Goal: Information Seeking & Learning: Find specific fact

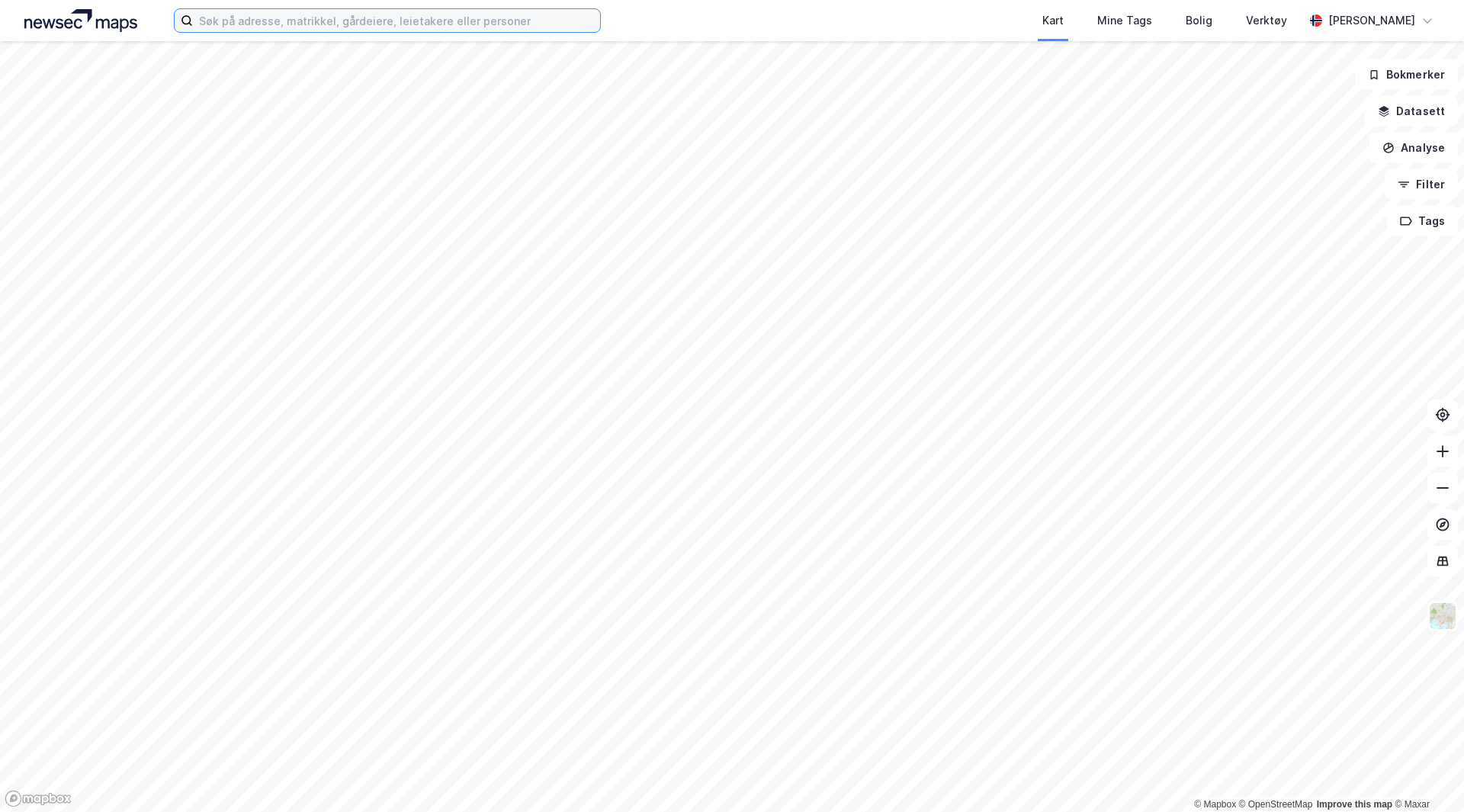
click at [331, 17] on input at bounding box center [396, 20] width 407 height 23
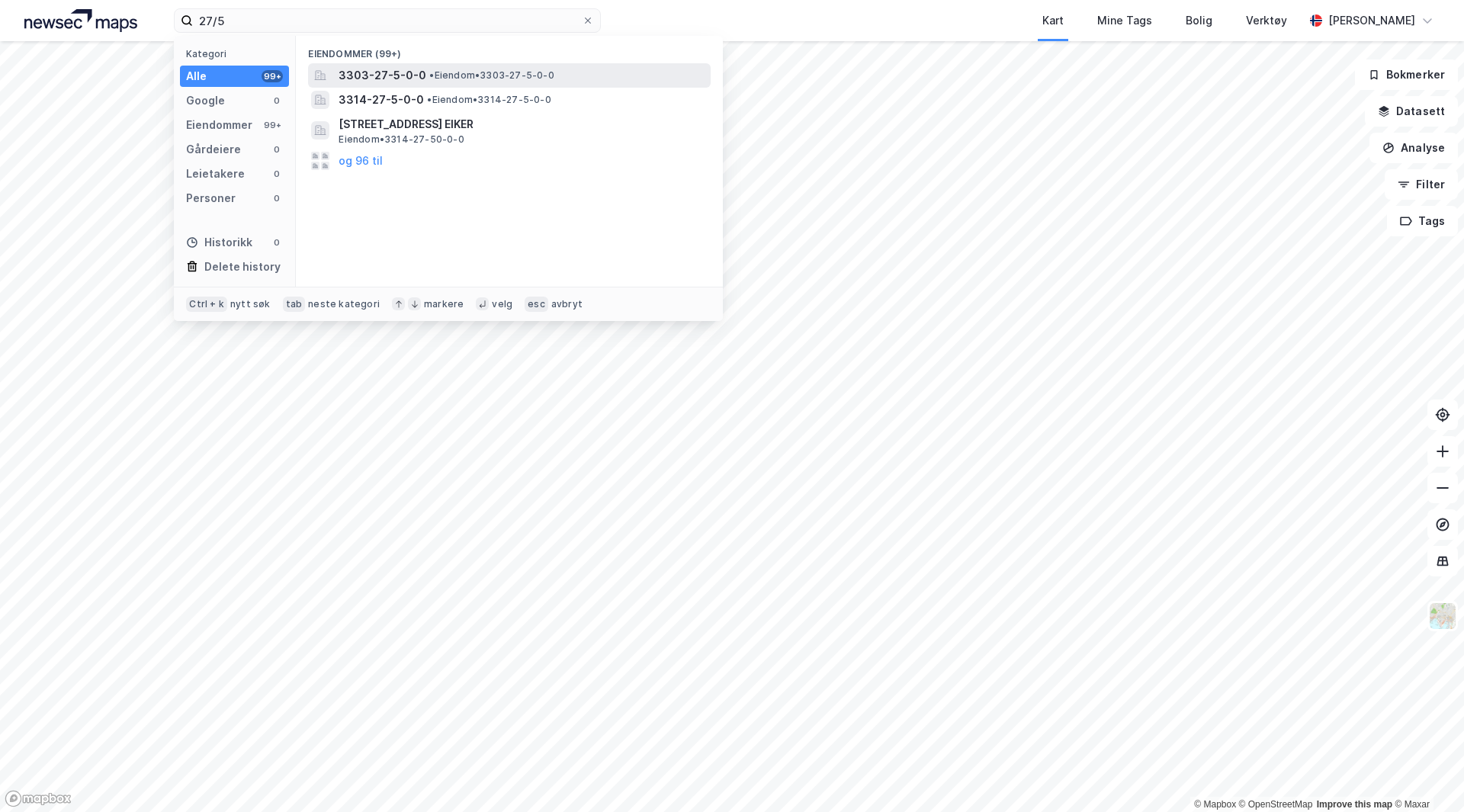
click at [502, 74] on span "• Eiendom • 3303-27-5-0-0" at bounding box center [492, 75] width 124 height 13
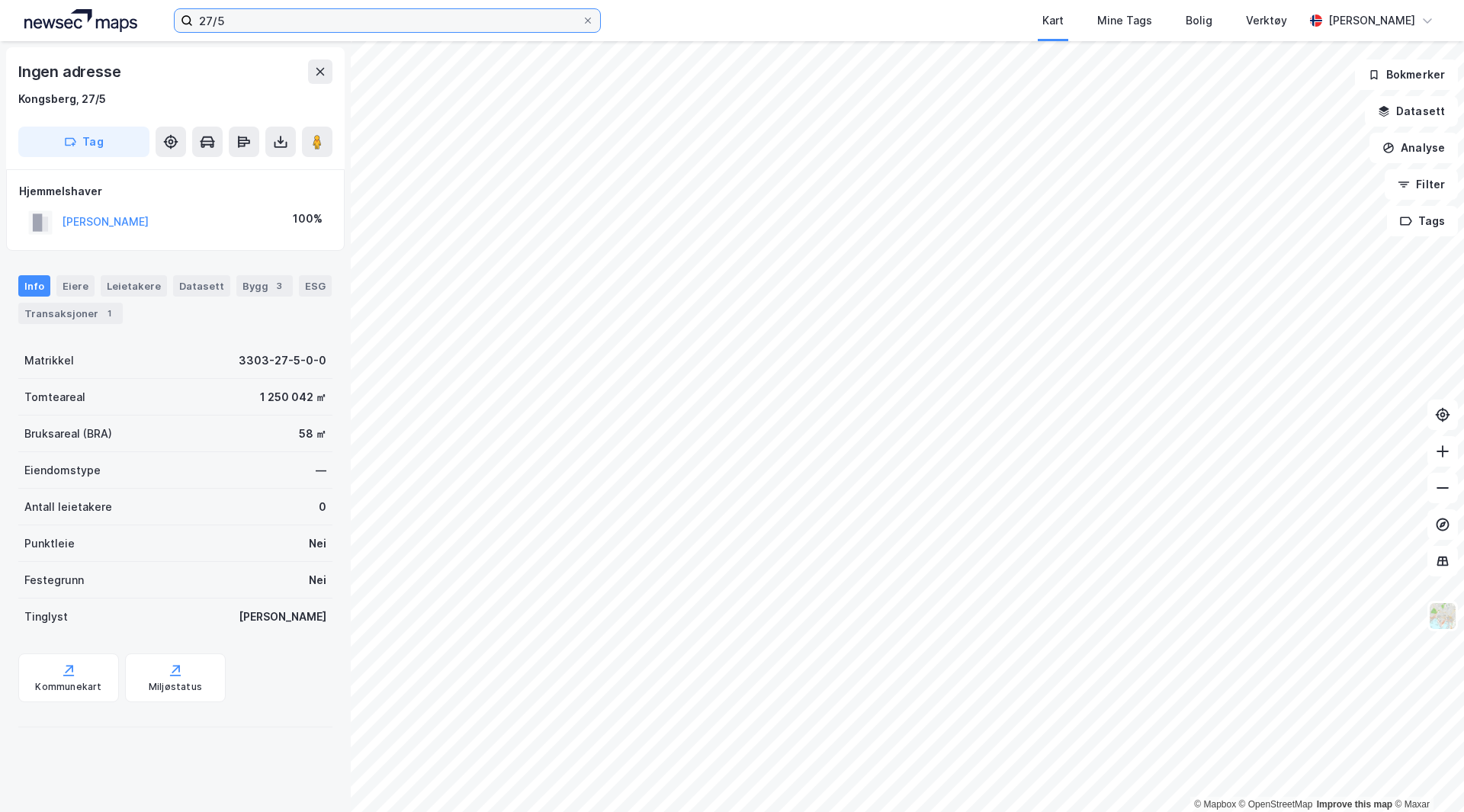
click at [250, 25] on input "27/5" at bounding box center [387, 20] width 389 height 23
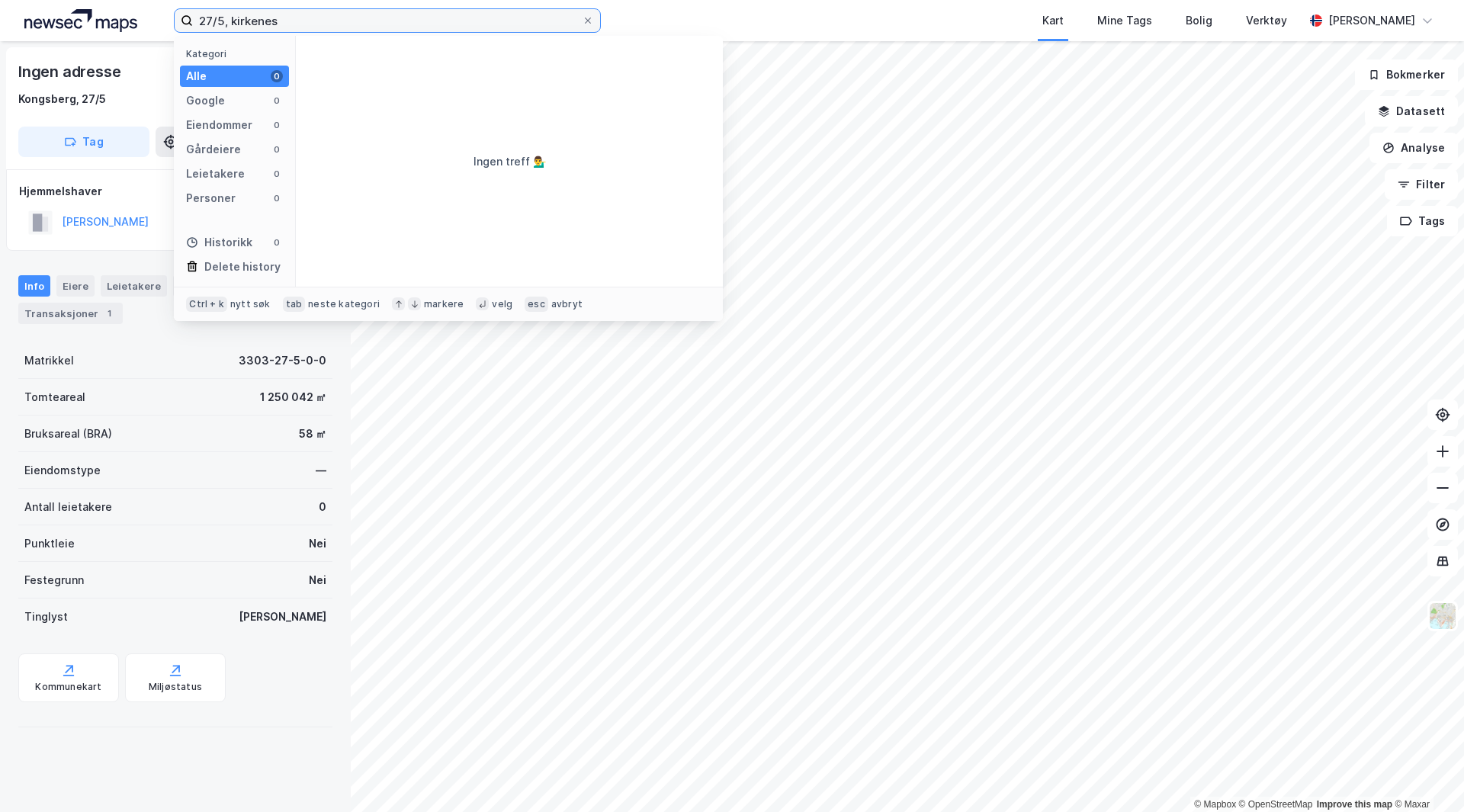
click at [223, 20] on input "27/5, kirkenes" at bounding box center [387, 20] width 389 height 23
click at [339, 25] on input "27/650, kirkenes" at bounding box center [387, 20] width 389 height 23
click at [231, 135] on div "Eiendommer 0" at bounding box center [235, 125] width 109 height 21
click at [269, 21] on input "27/650, kirkenes" at bounding box center [387, 20] width 389 height 23
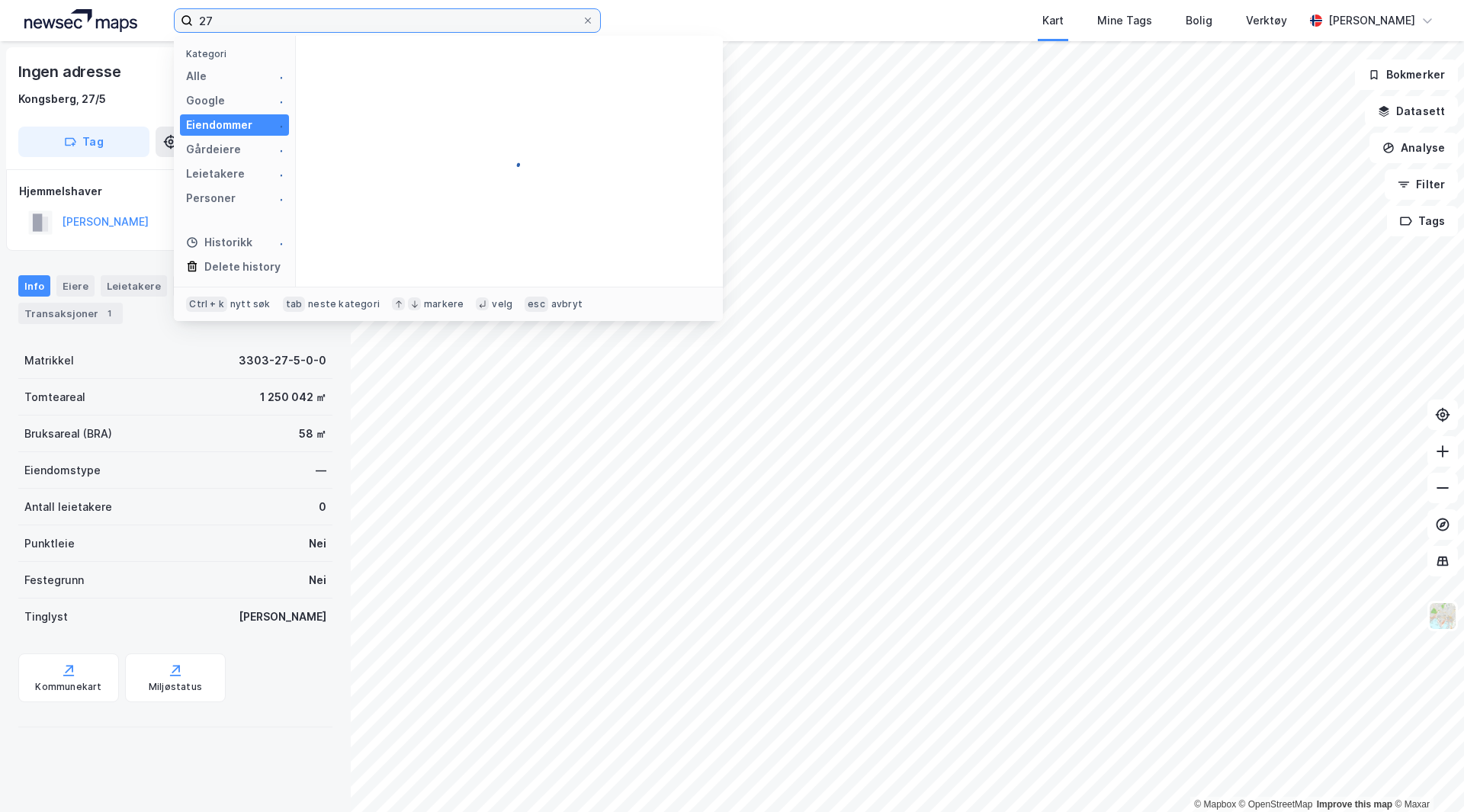
type input "2"
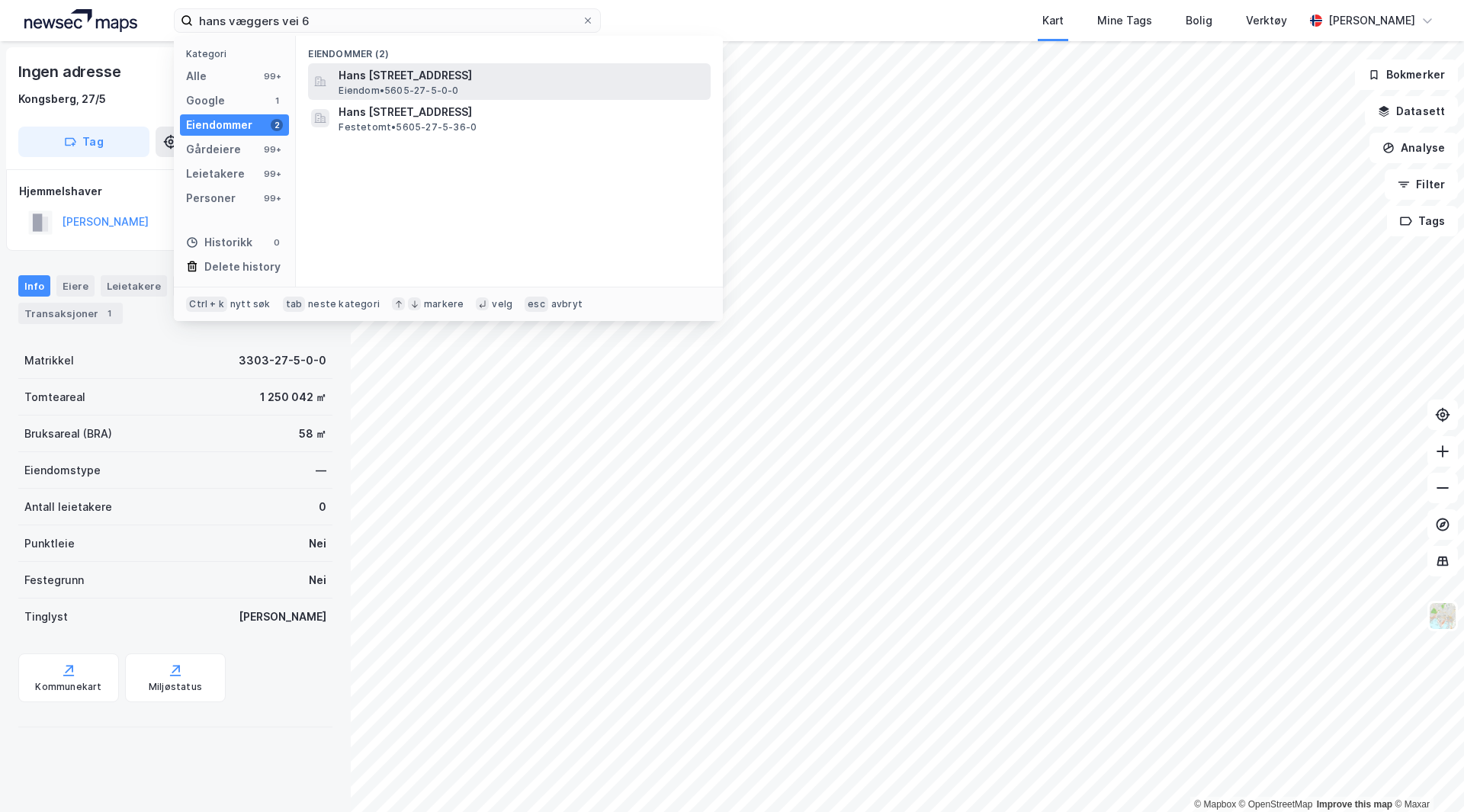
click at [388, 83] on span "Hans [STREET_ADDRESS]" at bounding box center [521, 75] width 366 height 18
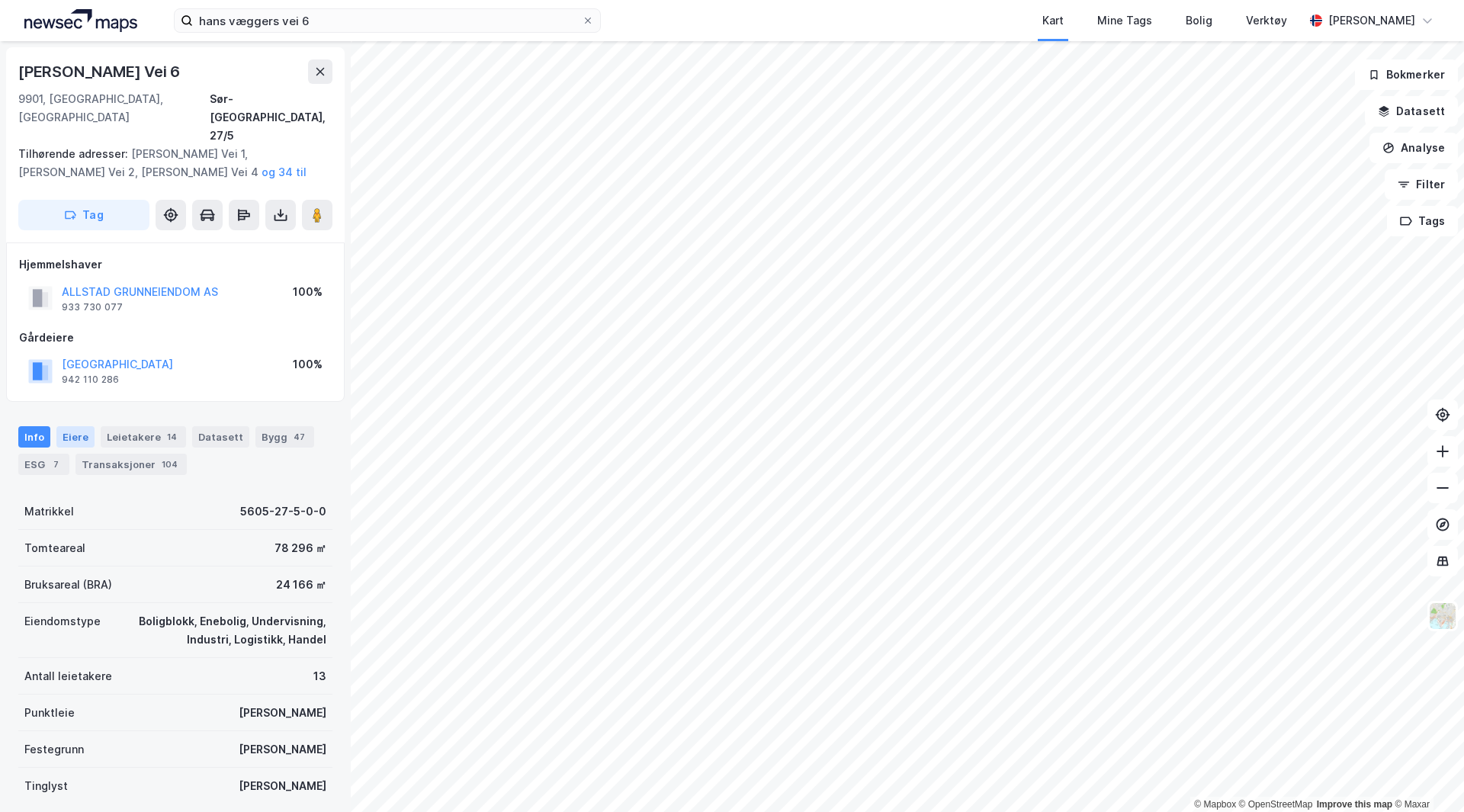
click at [72, 426] on div "Eiere" at bounding box center [75, 436] width 39 height 21
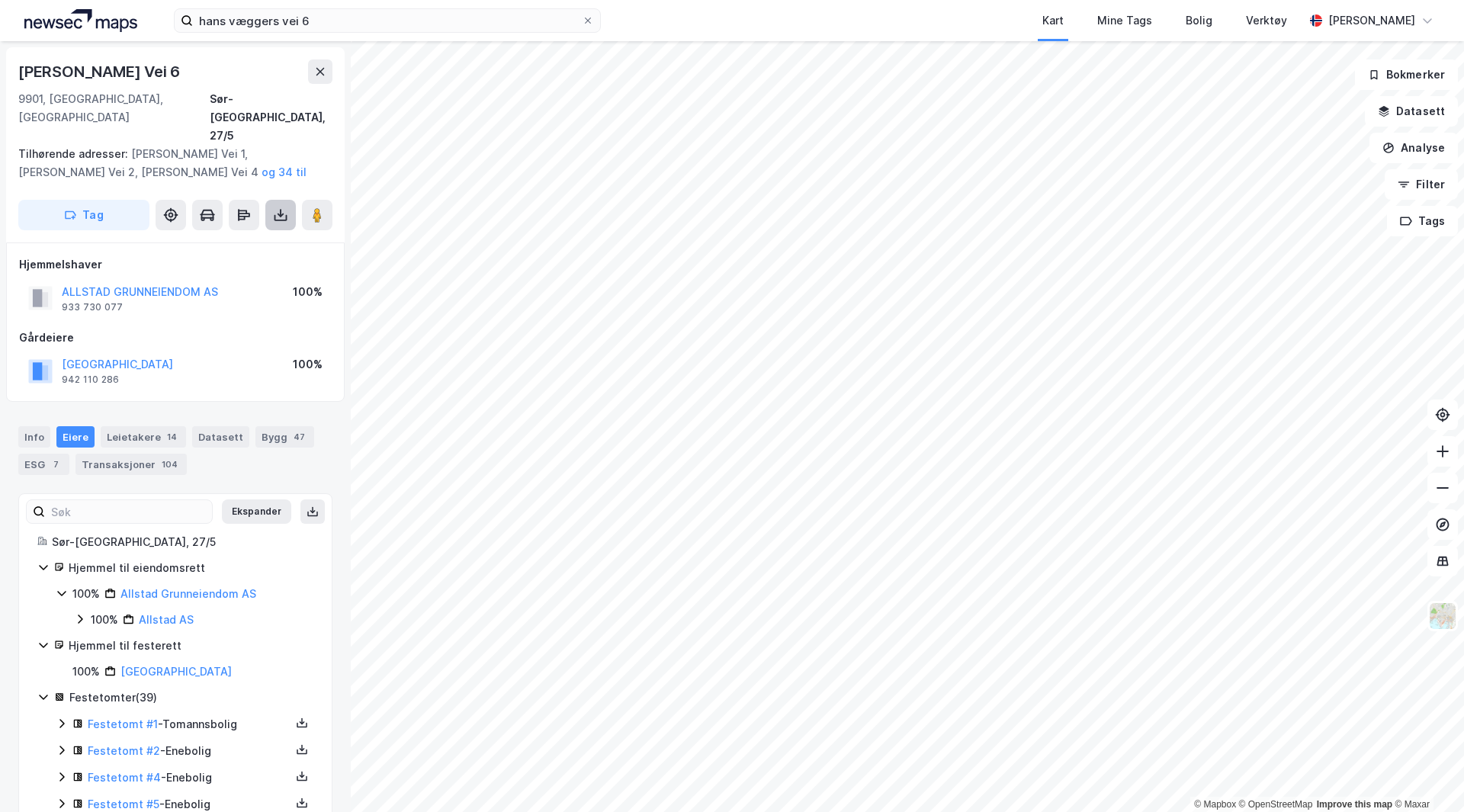
click at [279, 208] on icon at bounding box center [281, 215] width 15 height 15
click at [219, 239] on div "Last ned grunnbok" at bounding box center [205, 245] width 89 height 13
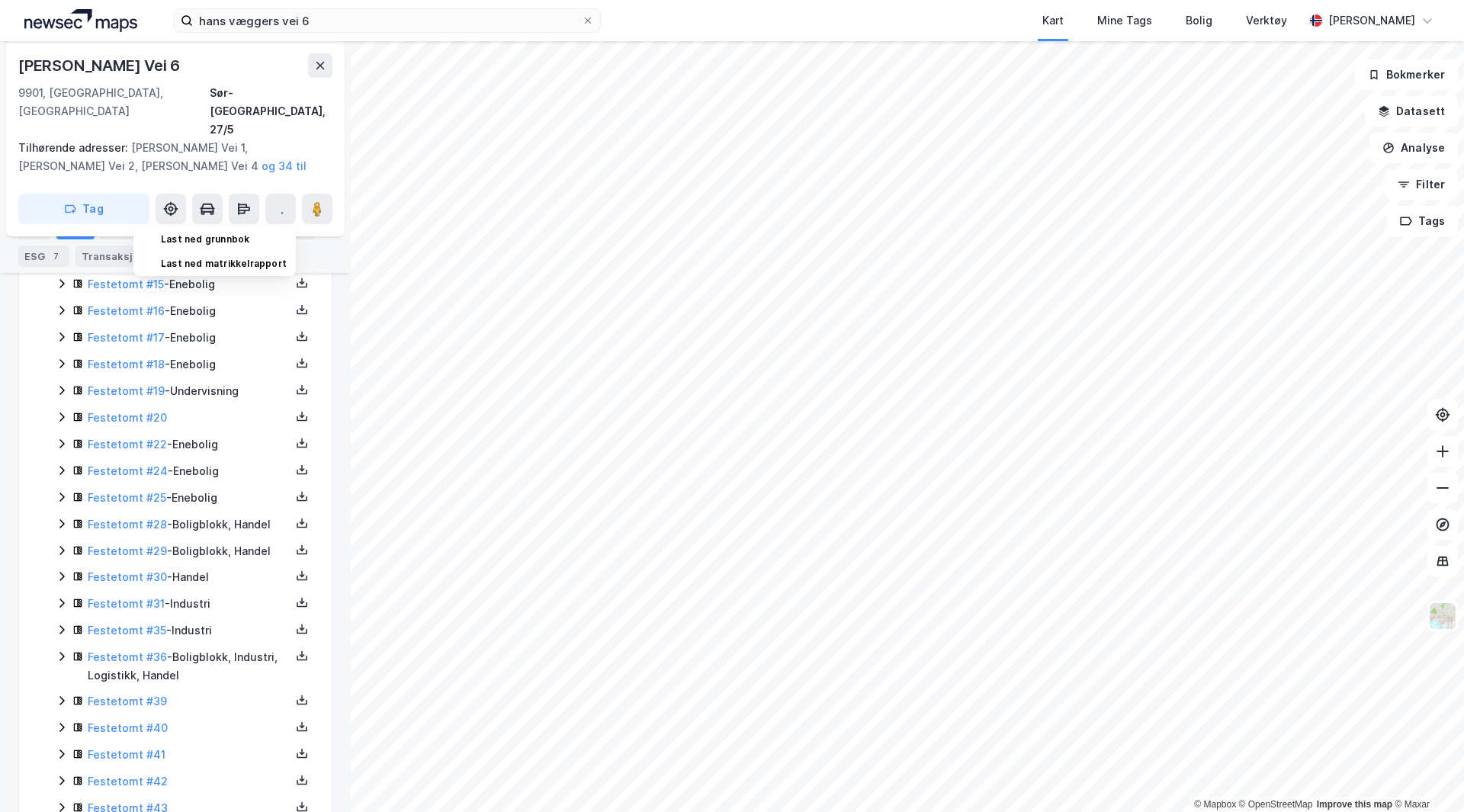
scroll to position [953, 0]
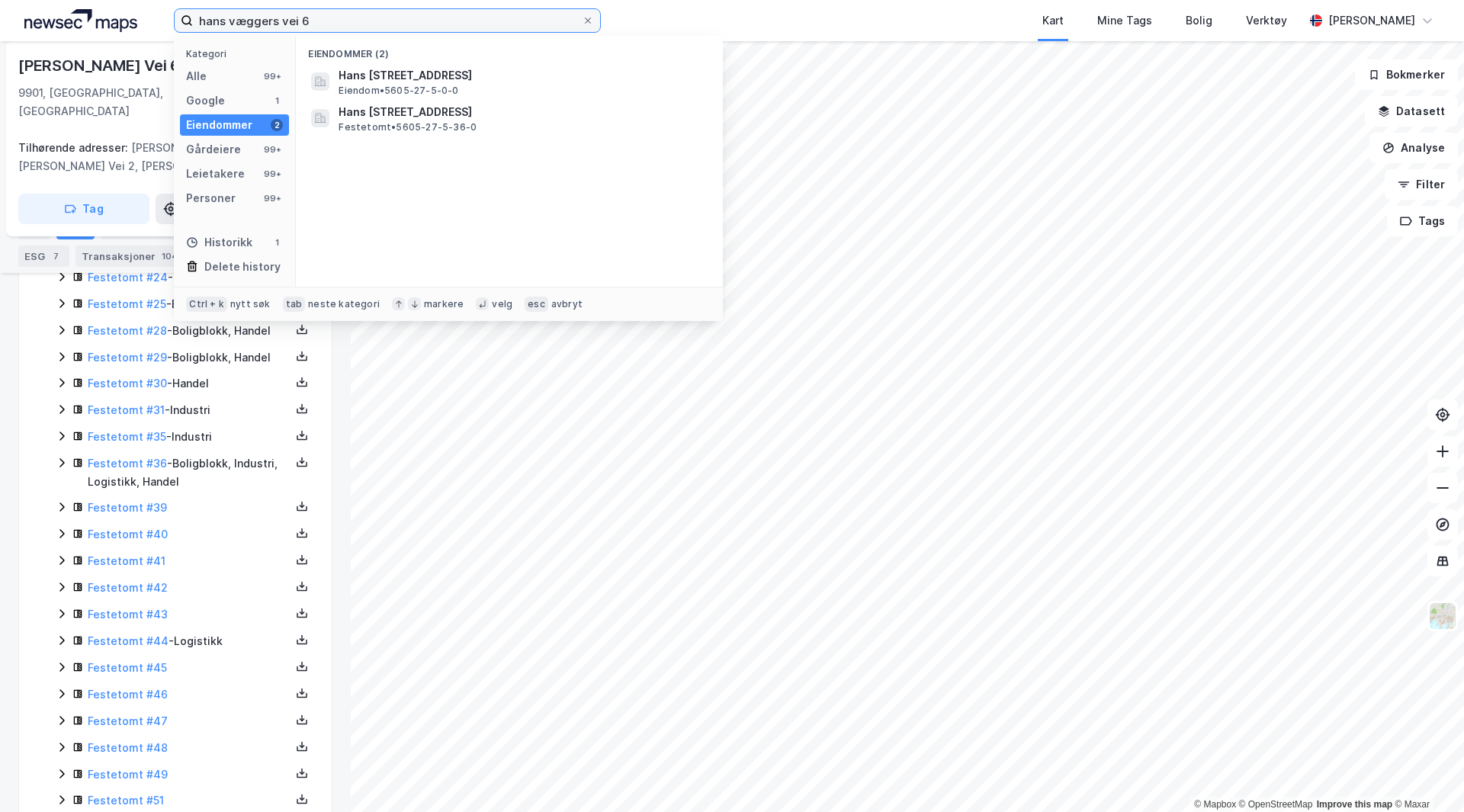
click at [319, 18] on input "hans væggers vei 6" at bounding box center [387, 20] width 389 height 23
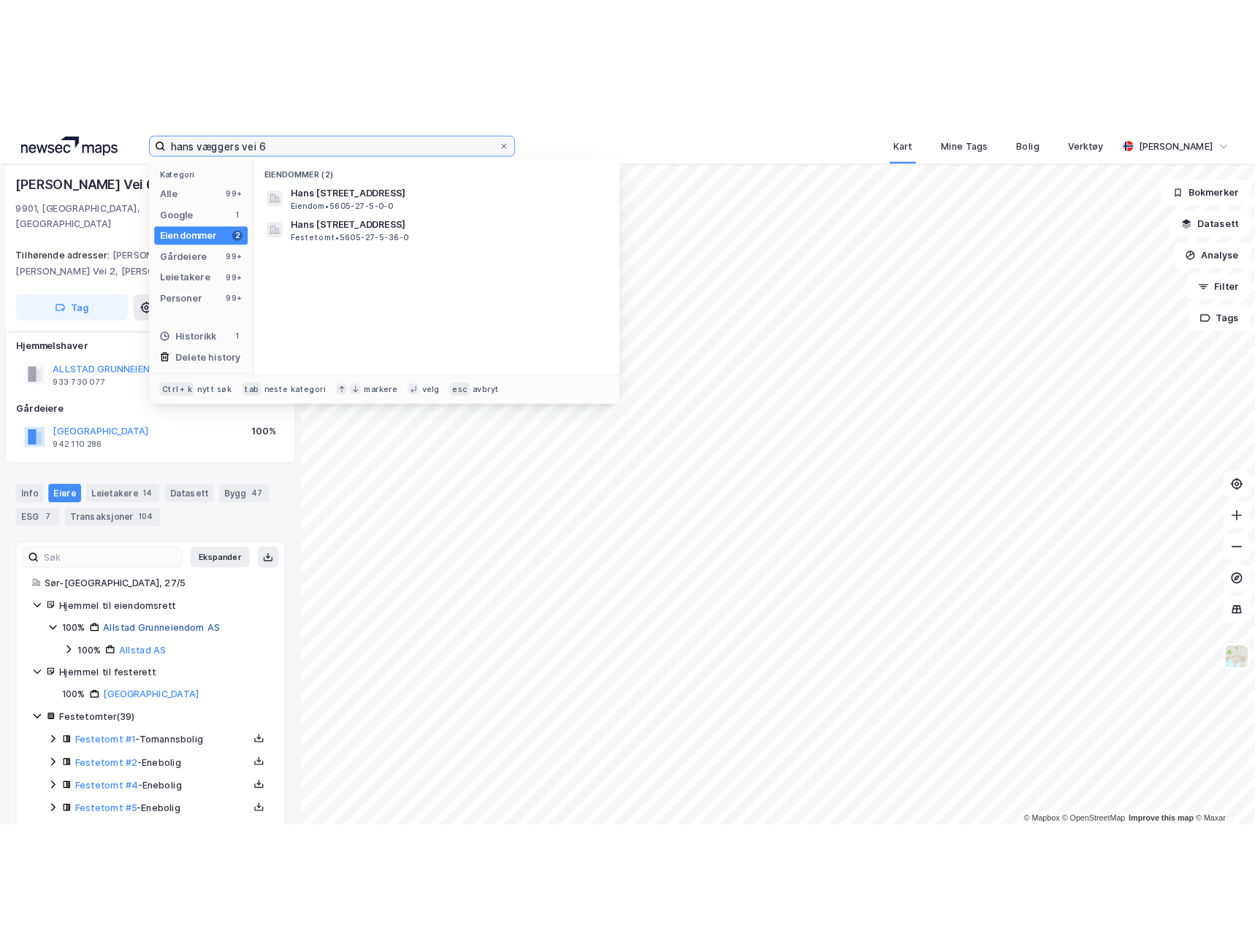
scroll to position [0, 0]
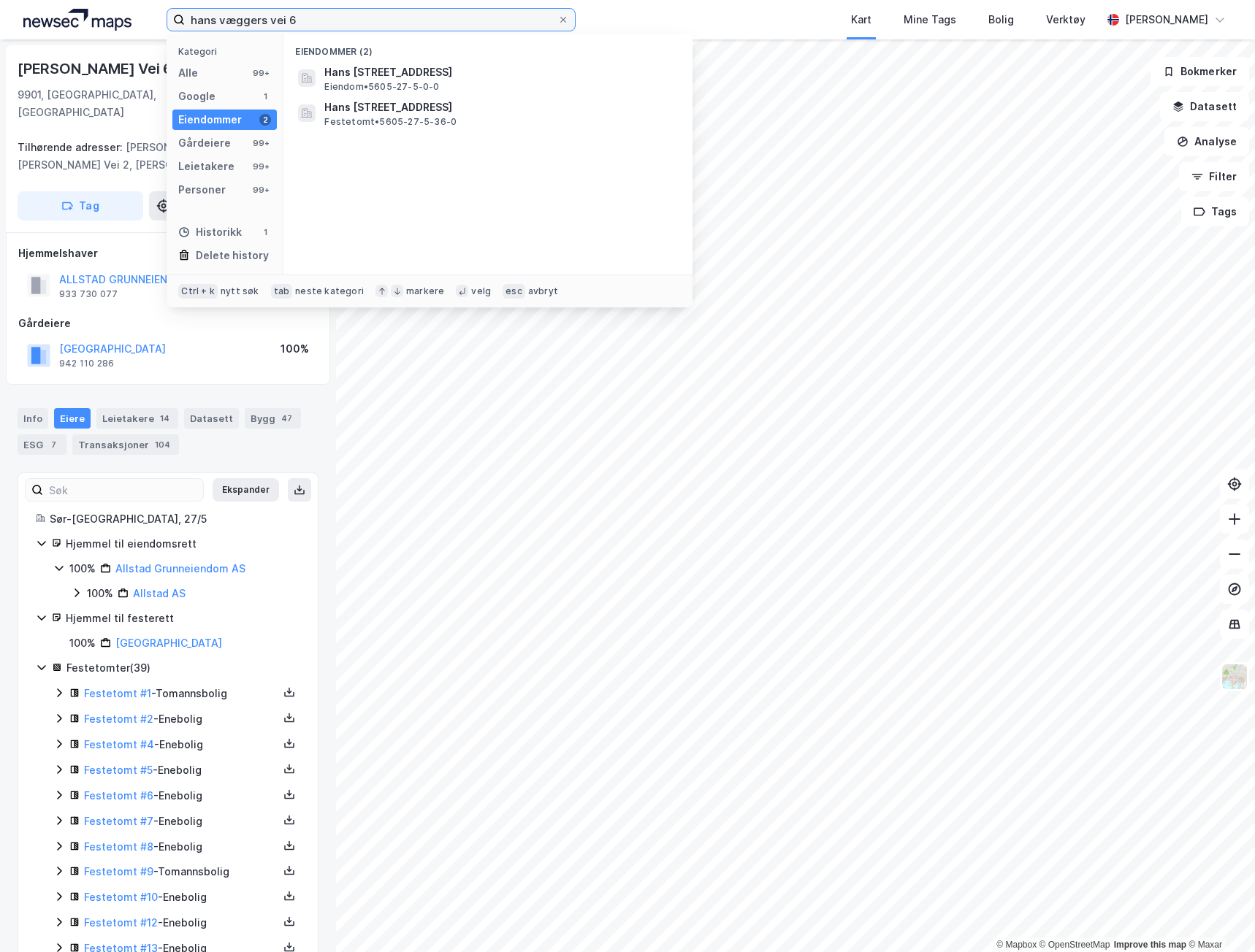
drag, startPoint x: 279, startPoint y: 22, endPoint x: 154, endPoint y: 13, distance: 125.3
click at [155, 17] on div "hans væggers vei 6 Kategori Alle 99+ Google 1 Eiendommer 2 Gårdeiere 99+ Leieta…" at bounding box center [628, 19] width 1255 height 39
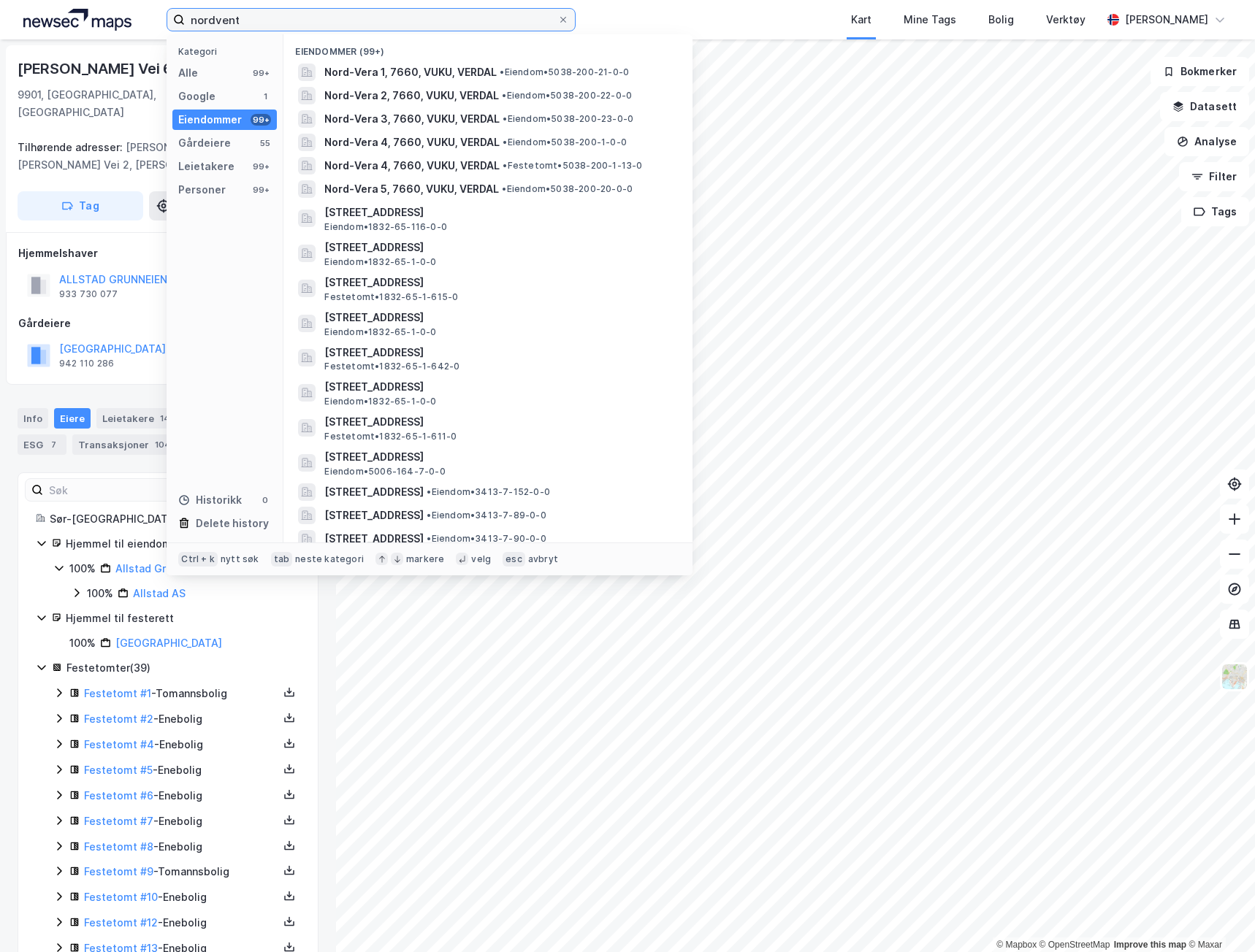
drag, startPoint x: 236, startPoint y: 27, endPoint x: 137, endPoint y: 6, distance: 101.2
click at [136, 7] on div "nordvent Kategori Alle 99+ Google 1 Eiendommer 99+ Gårdeiere 55 Leietakere 99+ …" at bounding box center [628, 19] width 1255 height 39
type input "moder nord"
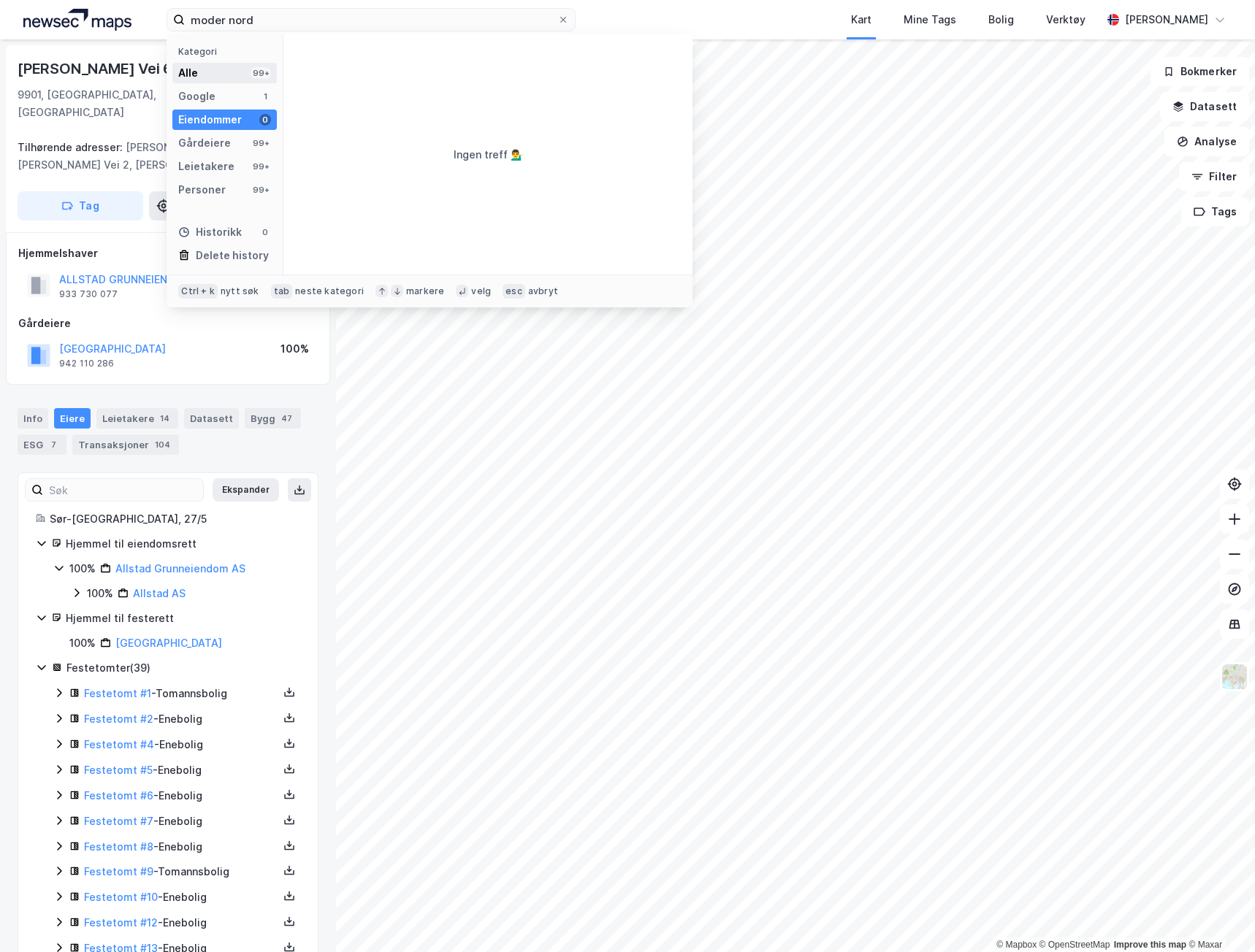
click at [197, 75] on div "Alle" at bounding box center [188, 73] width 20 height 18
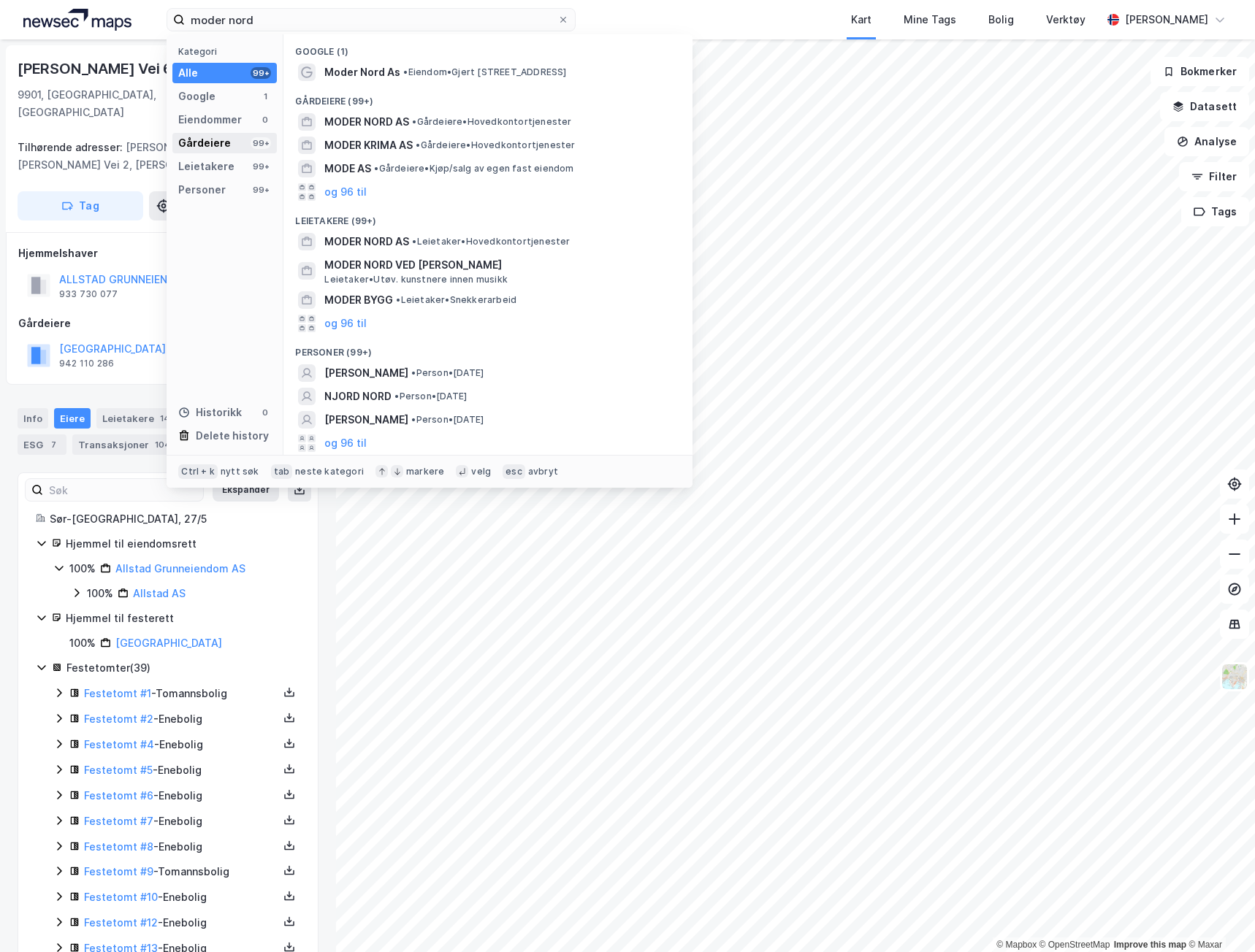
click at [221, 137] on div "Gårdeiere" at bounding box center [205, 144] width 53 height 18
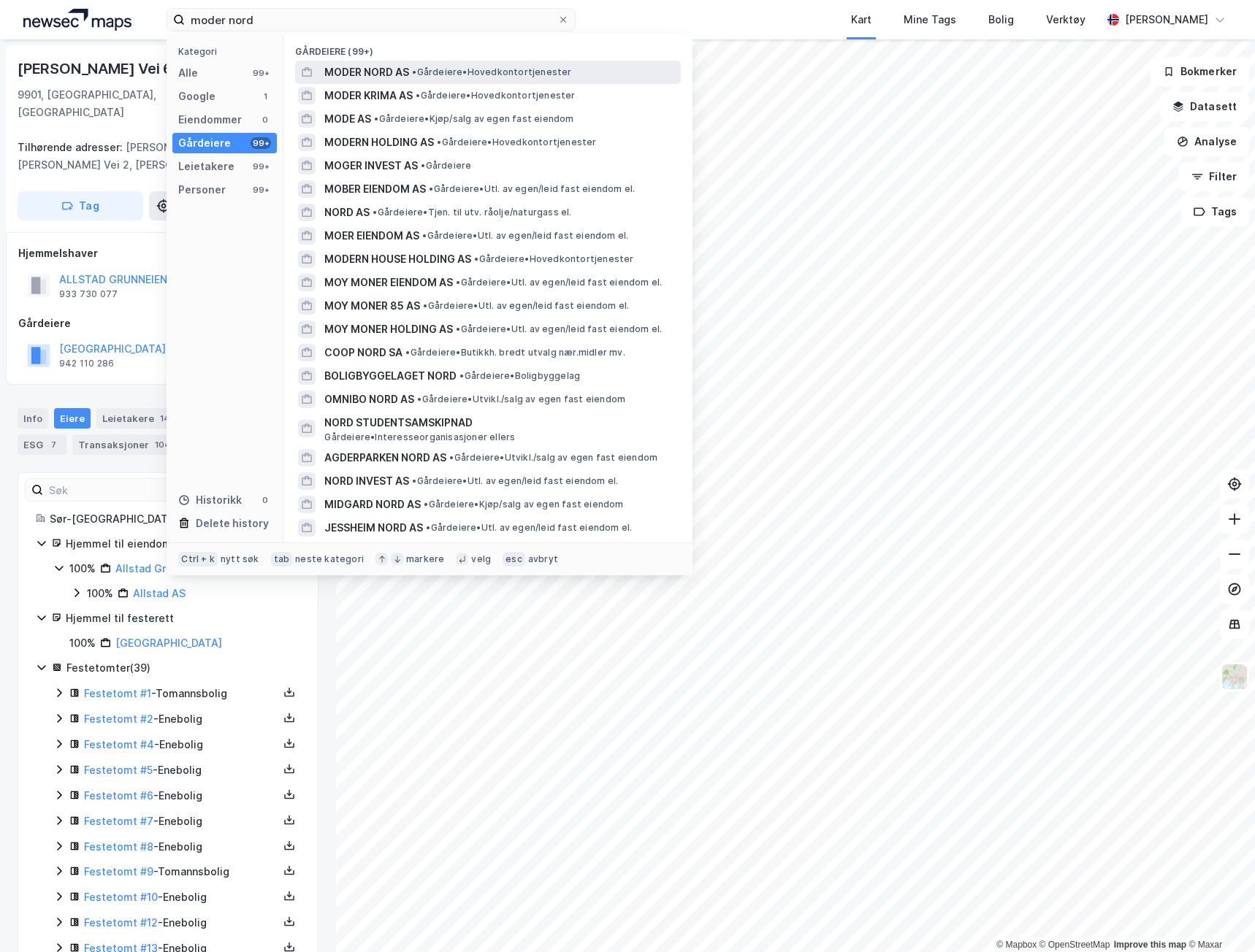
click at [383, 76] on span "MODER NORD AS" at bounding box center [367, 72] width 85 height 18
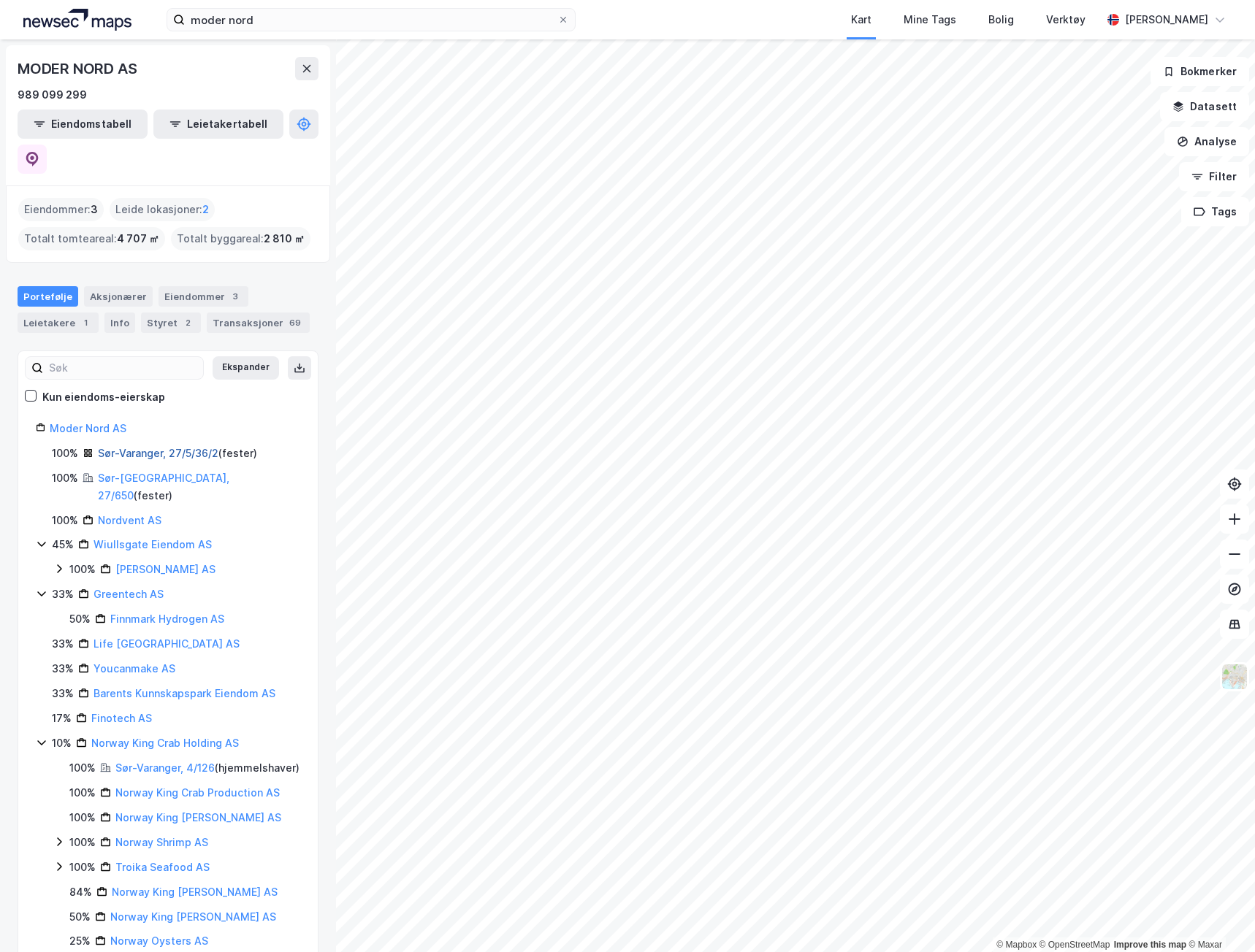
click at [175, 447] on link "Sør-Varanger, 27/5/36/2" at bounding box center [158, 452] width 120 height 12
